Goal: Find specific page/section: Find specific page/section

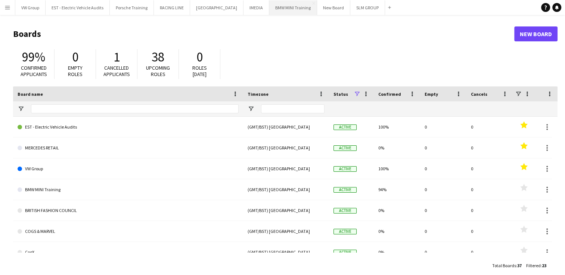
click at [278, 7] on button "BMW MINI Training Close" at bounding box center [293, 7] width 48 height 15
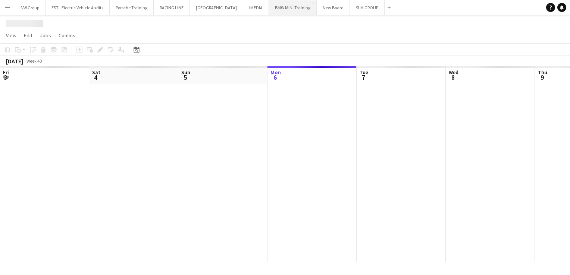
scroll to position [0, 178]
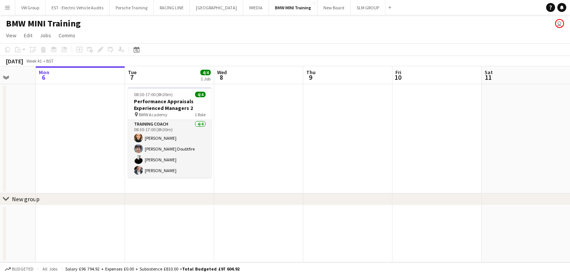
drag, startPoint x: 421, startPoint y: 122, endPoint x: 178, endPoint y: 135, distance: 242.9
click at [178, 135] on app-calendar-viewport "Fri 3 Sat 4 Sun 5 Mon 6 Tue 7 4/4 1 Job Wed 8 Thu 9 Fri 10 Sat 11 Sun 12 Mon 13…" at bounding box center [285, 164] width 570 height 196
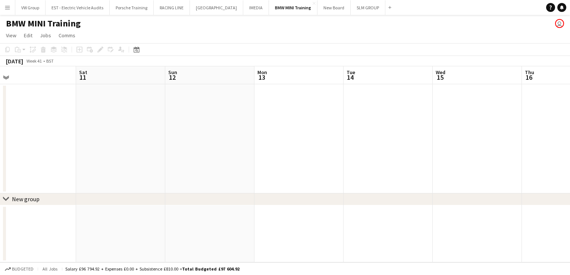
drag, startPoint x: 362, startPoint y: 113, endPoint x: 190, endPoint y: 137, distance: 173.7
click at [191, 137] on app-calendar-viewport "Tue 7 4/4 1 Job Wed 8 Thu 9 Fri 10 Sat 11 Sun 12 Mon 13 Tue 14 Wed 15 Thu 16 Fr…" at bounding box center [285, 164] width 570 height 196
drag, startPoint x: 414, startPoint y: 116, endPoint x: 436, endPoint y: 117, distance: 22.0
click at [438, 116] on app-calendar-viewport "Mon 6 Tue 7 4/4 1 Job Wed 8 Thu 9 Fri 10 Sat 11 Sun 12 Mon 13 Tue 14 Wed 15 Thu…" at bounding box center [285, 164] width 570 height 196
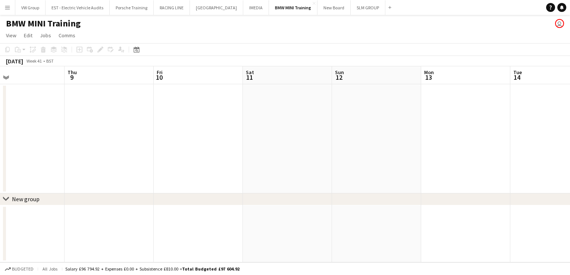
drag, startPoint x: 387, startPoint y: 132, endPoint x: 322, endPoint y: 125, distance: 65.3
click at [210, 140] on app-calendar-viewport "Mon 6 Tue 7 4/4 1 Job Wed 8 Thu 9 Fri 10 Sat 11 Sun 12 Mon 13 Tue 14 Wed 15 Thu…" at bounding box center [285, 164] width 570 height 196
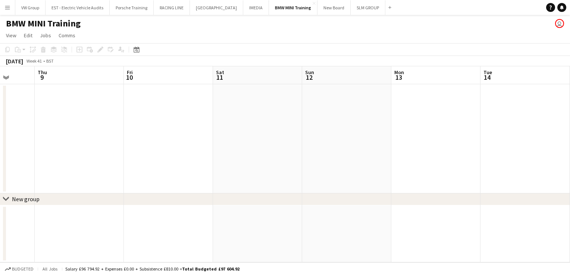
drag, startPoint x: 223, startPoint y: 143, endPoint x: 207, endPoint y: 146, distance: 16.1
click at [207, 146] on app-calendar-viewport "Mon 6 Tue 7 4/4 1 Job Wed 8 Thu 9 Fri 10 Sat 11 Sun 12 Mon 13 Tue 14 Wed 15 Thu…" at bounding box center [285, 164] width 570 height 196
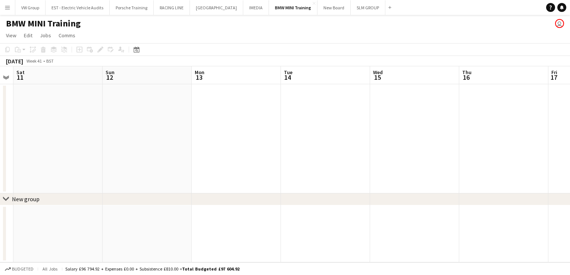
drag, startPoint x: 442, startPoint y: 134, endPoint x: 230, endPoint y: 154, distance: 213.0
click at [243, 153] on app-calendar-viewport "Wed 8 Thu 9 Fri 10 Sat 11 Sun 12 Mon 13 Tue 14 Wed 15 Thu 16 Fri 17 Sat 18 Sun …" at bounding box center [285, 164] width 570 height 196
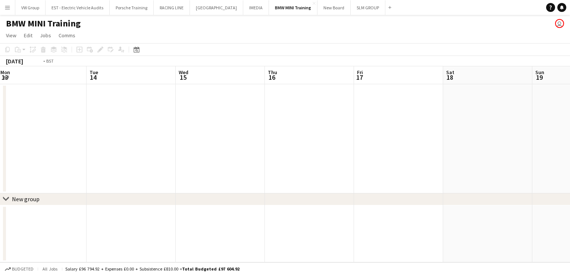
drag, startPoint x: 421, startPoint y: 132, endPoint x: 214, endPoint y: 155, distance: 208.3
click at [223, 153] on app-calendar-viewport "Fri 10 Sat 11 Sun 12 Mon 13 Tue 14 Wed 15 Thu 16 Fri 17 Sat 18 Sun 19 Mon 20 Tu…" at bounding box center [285, 164] width 570 height 196
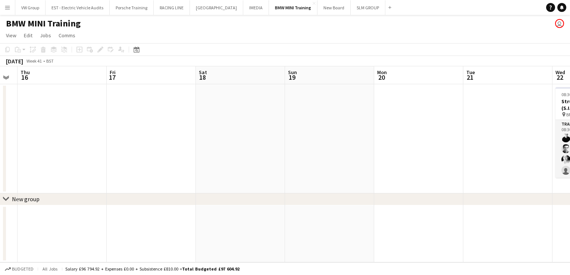
drag, startPoint x: 246, startPoint y: 159, endPoint x: 213, endPoint y: 166, distance: 32.8
click at [216, 165] on app-calendar-viewport "Sun 12 Mon 13 Tue 14 Wed 15 Thu 16 Fri 17 Sat 18 Sun 19 Mon 20 Tue 21 Wed 22 3/…" at bounding box center [285, 164] width 570 height 196
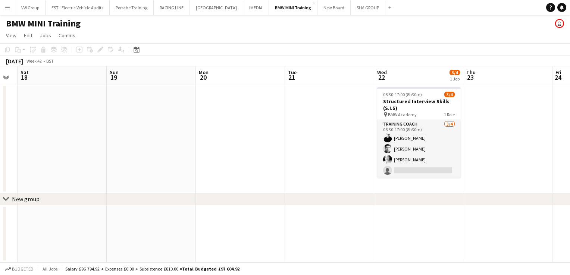
scroll to position [0, 343]
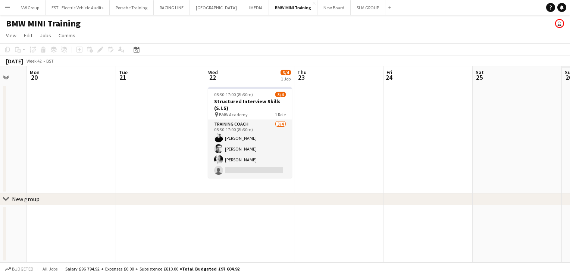
drag, startPoint x: 466, startPoint y: 146, endPoint x: 335, endPoint y: 157, distance: 131.4
click at [334, 157] on app-calendar-viewport "Thu 16 Fri 17 Sat 18 Sun 19 Mon 20 Tue 21 Wed 22 3/4 1 Job Thu 23 Fri 24 Sat 25…" at bounding box center [285, 164] width 570 height 196
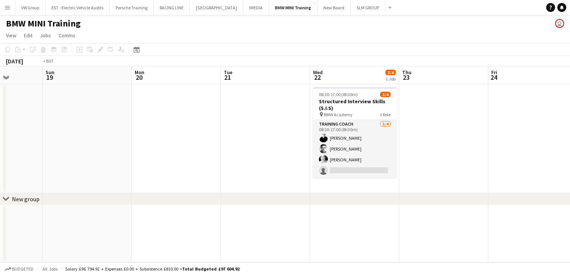
drag, startPoint x: 354, startPoint y: 159, endPoint x: 346, endPoint y: 159, distance: 8.6
click at [346, 159] on app-calendar-viewport "Thu 16 Fri 17 Sat 18 Sun 19 Mon 20 Tue 21 Wed 22 3/4 1 Job Thu 23 Fri 24 Sat 25…" at bounding box center [285, 164] width 570 height 196
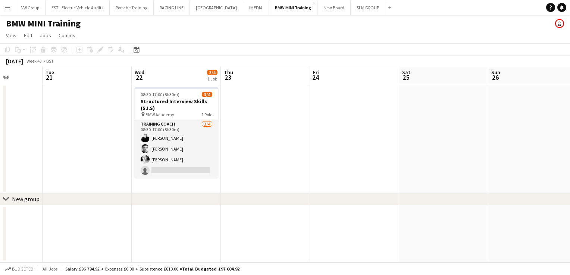
scroll to position [0, 227]
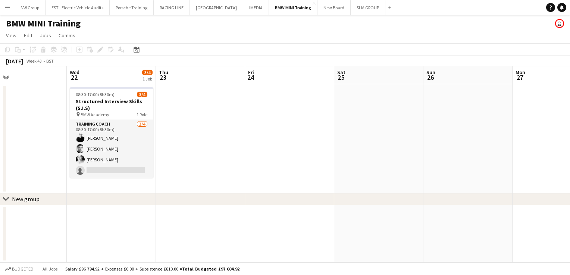
drag, startPoint x: 405, startPoint y: 112, endPoint x: 187, endPoint y: 129, distance: 219.3
click at [185, 130] on app-calendar-viewport "Sat 18 Sun 19 Mon 20 Tue 21 Wed 22 3/4 1 Job Thu 23 Fri 24 Sat 25 Sun 26 Mon 27…" at bounding box center [285, 164] width 570 height 196
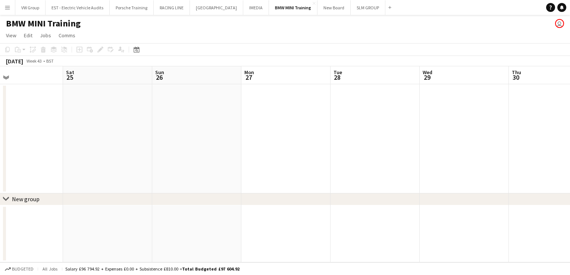
drag, startPoint x: 325, startPoint y: 134, endPoint x: 207, endPoint y: 145, distance: 118.5
click at [169, 152] on app-calendar-viewport "Wed 22 3/4 1 Job Thu 23 Fri 24 Sat 25 Sun 26 Mon 27 Tue 28 Wed 29 Thu 30 Fri 31…" at bounding box center [285, 164] width 570 height 196
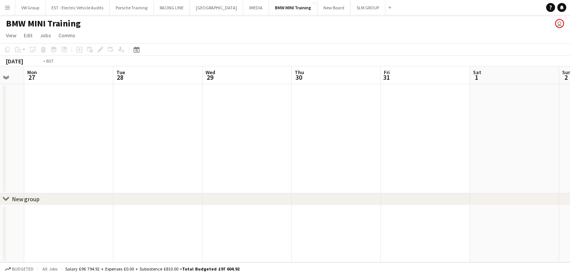
drag, startPoint x: 244, startPoint y: 144, endPoint x: 195, endPoint y: 146, distance: 48.6
click at [203, 146] on app-calendar-viewport "Fri 24 Sat 25 Sun 26 Mon 27 Tue 28 Wed 29 Thu 30 Fri 31 Sat 1 Sun 2 Mon 3 Tue 4" at bounding box center [285, 164] width 570 height 196
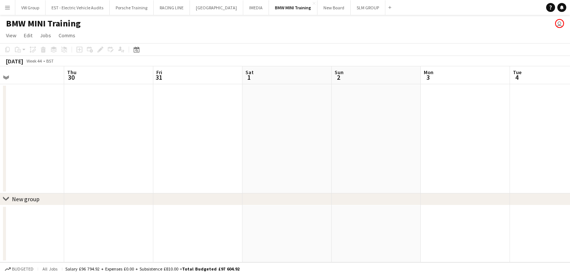
drag, startPoint x: 393, startPoint y: 135, endPoint x: 156, endPoint y: 155, distance: 237.0
click at [157, 155] on app-calendar-viewport "Sun 26 Mon 27 Tue 28 Wed 29 Thu 30 Fri 31 Sat 1 Sun 2 Mon 3 Tue 4 Wed 5 Thu 6" at bounding box center [285, 164] width 570 height 196
drag, startPoint x: 311, startPoint y: 137, endPoint x: 181, endPoint y: 146, distance: 130.9
click at [176, 150] on app-calendar-viewport "Thu 30 Fri 31 Sat 1 Sun 2 Mon 3 Tue 4 Wed 5 Thu 6 Fri 7 Sat 8 Sun 9 Mon 10" at bounding box center [285, 164] width 570 height 196
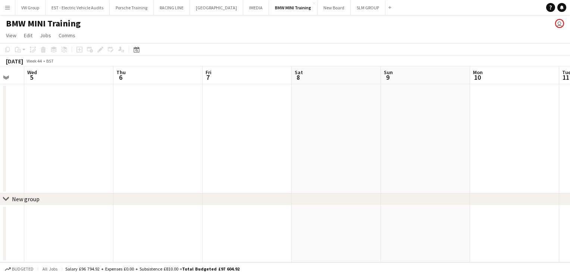
drag, startPoint x: 254, startPoint y: 141, endPoint x: 234, endPoint y: 141, distance: 20.2
click at [235, 141] on app-calendar-viewport "Sat 1 Sun 2 Mon 3 Tue 4 Wed 5 Thu 6 Fri 7 Sat 8 Sun 9 Mon 10 Tue 11 Wed 12" at bounding box center [285, 164] width 570 height 196
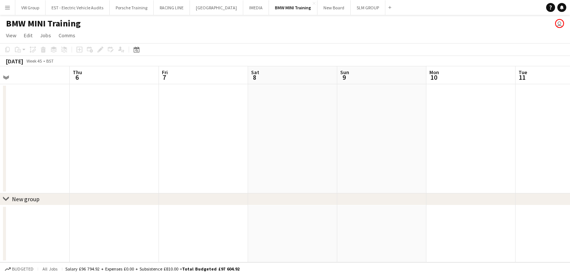
drag, startPoint x: 443, startPoint y: 126, endPoint x: 236, endPoint y: 147, distance: 207.4
click at [254, 146] on app-calendar-viewport "Mon 3 Tue 4 Wed 5 Thu 6 Fri 7 Sat 8 Sun 9 Mon 10 Tue 11 Wed 12 Thu 13 Fri 14" at bounding box center [285, 164] width 570 height 196
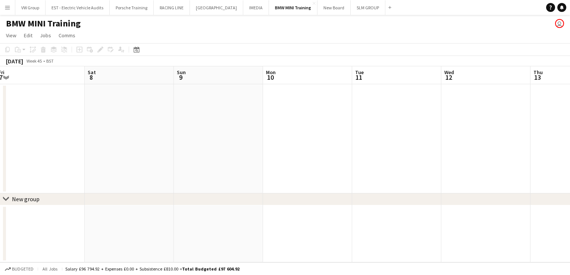
drag, startPoint x: 350, startPoint y: 138, endPoint x: 241, endPoint y: 143, distance: 108.7
click at [250, 143] on app-calendar-viewport "Wed 5 Thu 6 Fri 7 Sat 8 Sun 9 Mon 10 Tue 11 Wed 12 Thu 13 Fri 14 Sat 15 Sun 16" at bounding box center [285, 164] width 570 height 196
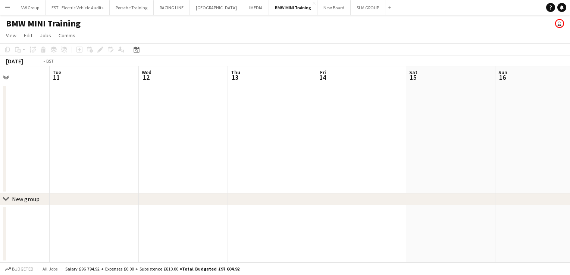
drag, startPoint x: 391, startPoint y: 129, endPoint x: 289, endPoint y: 132, distance: 102.3
click at [289, 132] on app-calendar-viewport "Fri 7 Sat 8 Sun 9 Mon 10 Tue 11 Wed 12 Thu 13 Fri 14 Sat 15 Sun 16 Mon 17 Tue 18" at bounding box center [285, 164] width 570 height 196
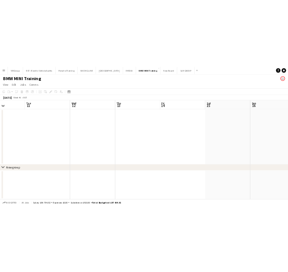
scroll to position [0, 312]
